Goal: Task Accomplishment & Management: Manage account settings

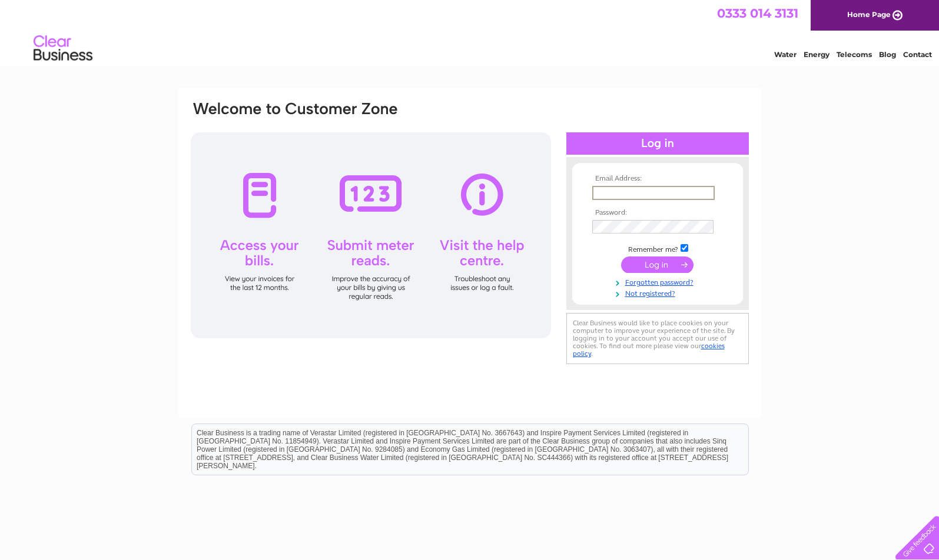
click at [626, 191] on input "text" at bounding box center [653, 193] width 122 height 14
click at [657, 261] on input "submit" at bounding box center [657, 264] width 72 height 16
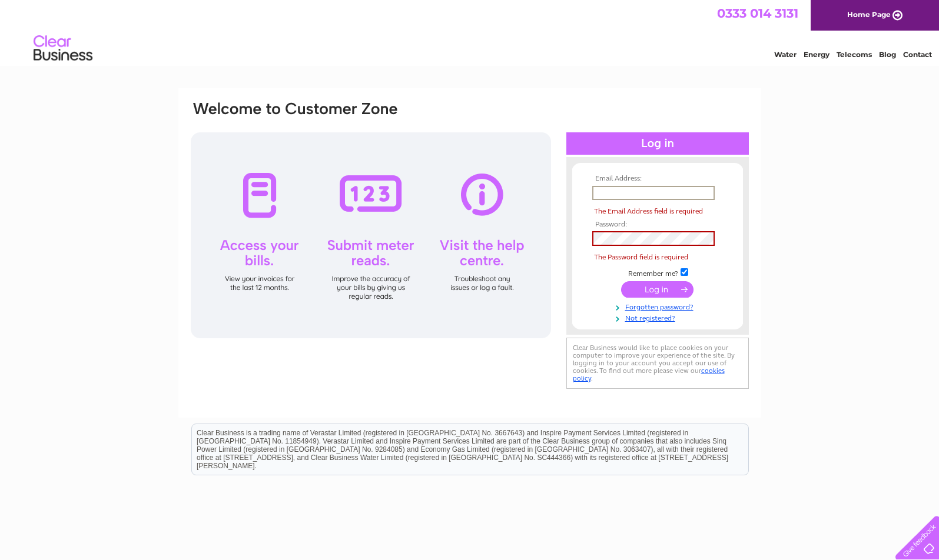
type input "trevor.bingham@artsincdesign.com"
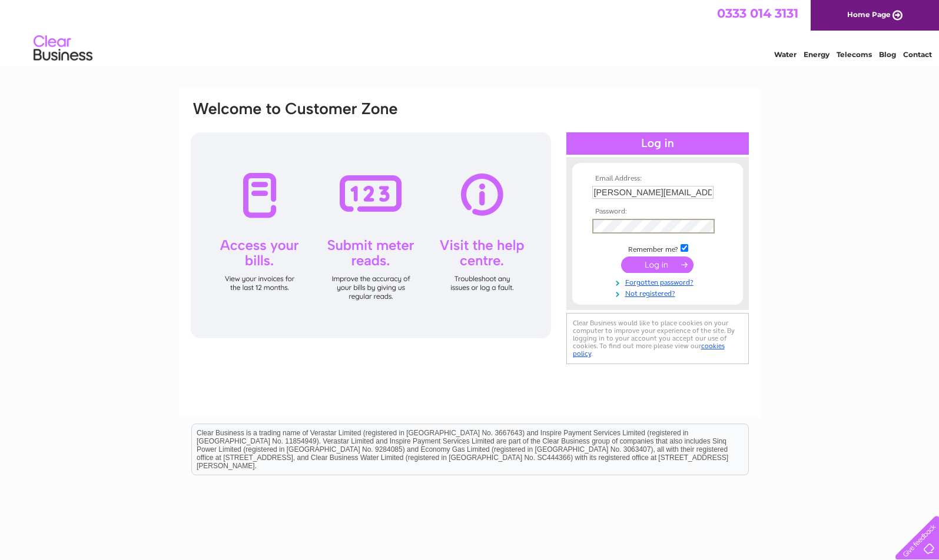
click at [662, 261] on input "submit" at bounding box center [657, 265] width 72 height 16
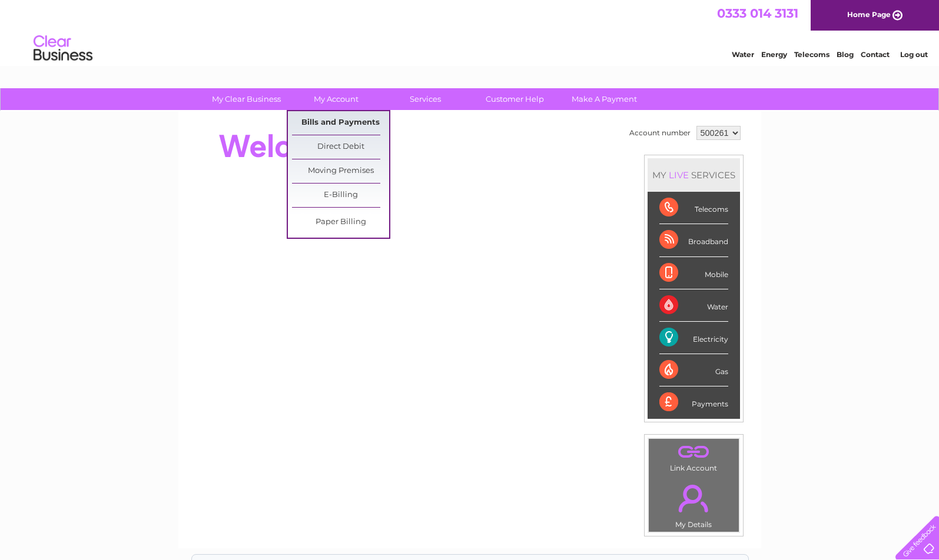
click at [340, 120] on link "Bills and Payments" at bounding box center [340, 123] width 97 height 24
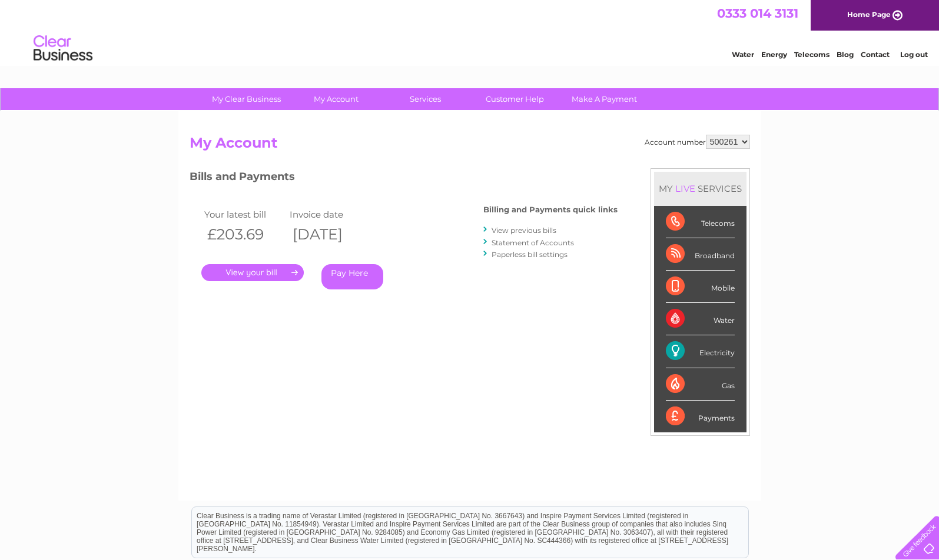
click at [280, 273] on link "." at bounding box center [252, 272] width 102 height 17
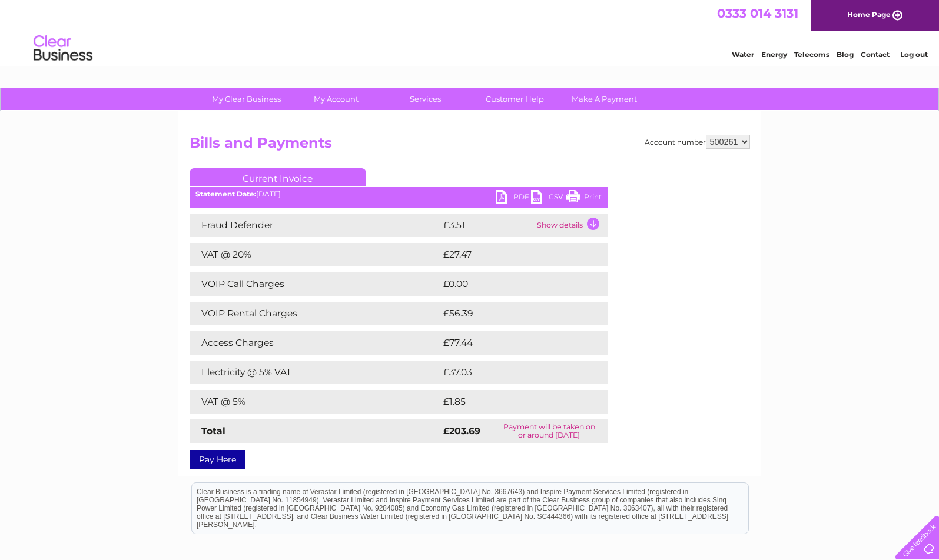
click at [504, 195] on link "PDF" at bounding box center [513, 198] width 35 height 17
click at [903, 54] on link "Log out" at bounding box center [914, 54] width 28 height 9
